Goal: Use online tool/utility: Utilize a website feature to perform a specific function

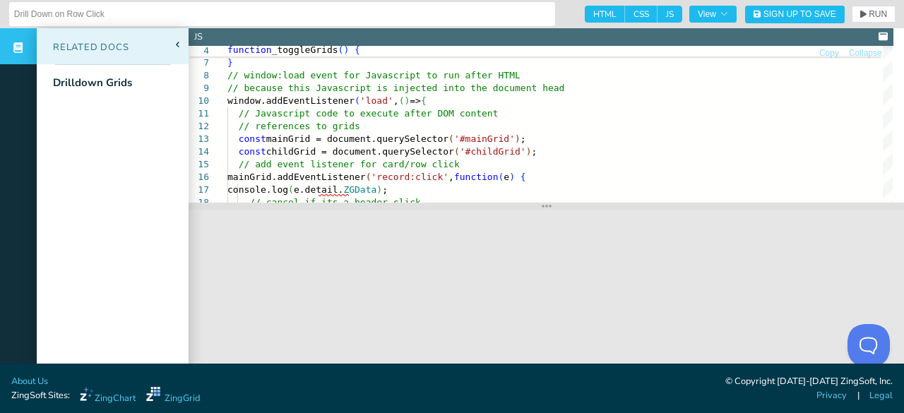
click at [85, 46] on div "Related Docs" at bounding box center [83, 48] width 93 height 14
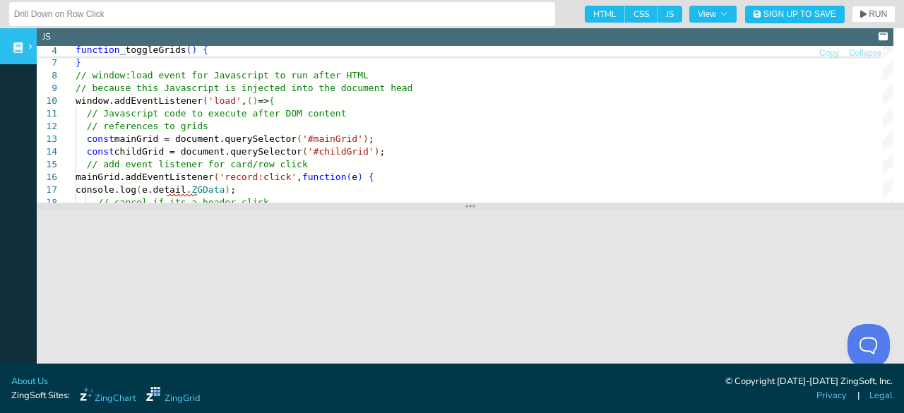
click at [15, 49] on icon at bounding box center [17, 47] width 9 height 11
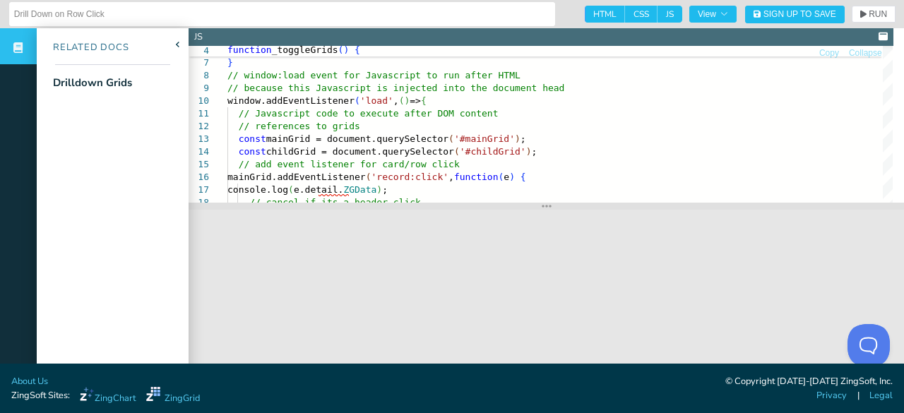
click at [85, 11] on input "Drill Down on Row Click" at bounding box center [282, 14] width 536 height 23
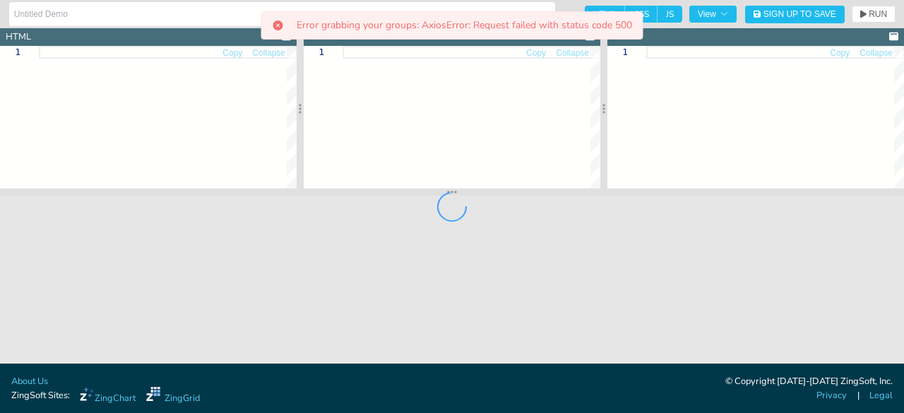
type input "[API Docs] ZingGrid Event - grid:select"
type textarea "<!DOCTYPE html> <html> <head> <meta charset="utf-8"> <title>ZingGrid: Simple Gr…"
type textarea "body{background:#e6e6e6;} #result { background: #333232; color: white; font-fam…"
type textarea "const zgRef = document.querySelector('zing-grid'); let count = 0; // Add listen…"
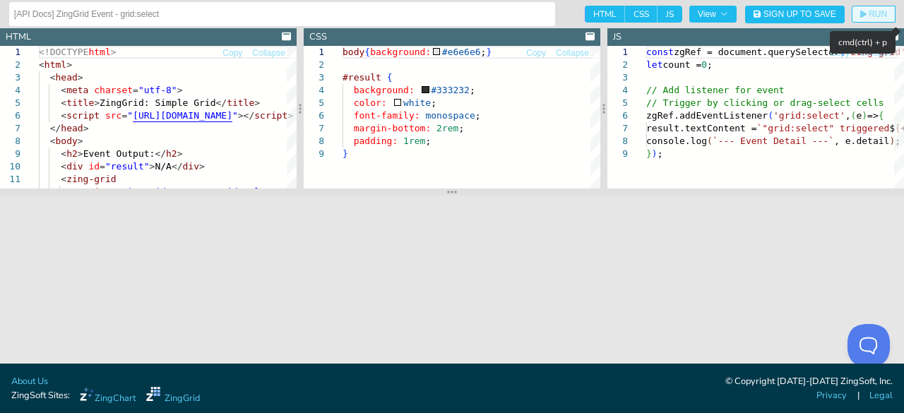
click at [870, 18] on span "RUN" at bounding box center [878, 14] width 18 height 8
click at [867, 18] on span "RUN" at bounding box center [873, 14] width 27 height 8
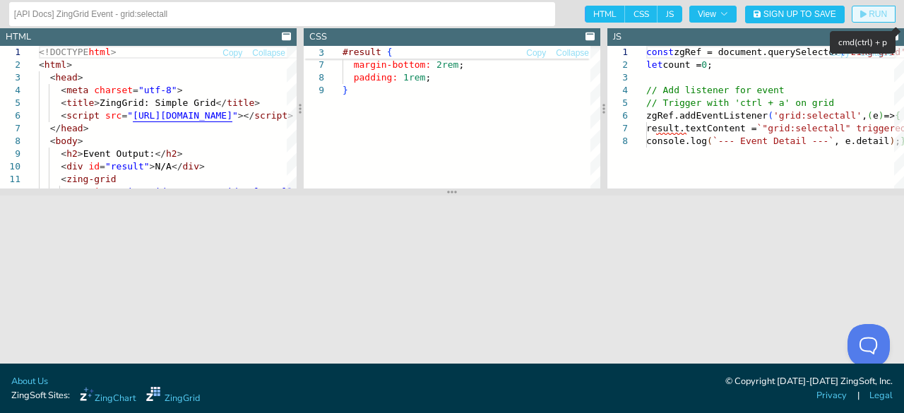
click at [875, 18] on span "RUN" at bounding box center [878, 14] width 18 height 8
